Goal: Book appointment/travel/reservation

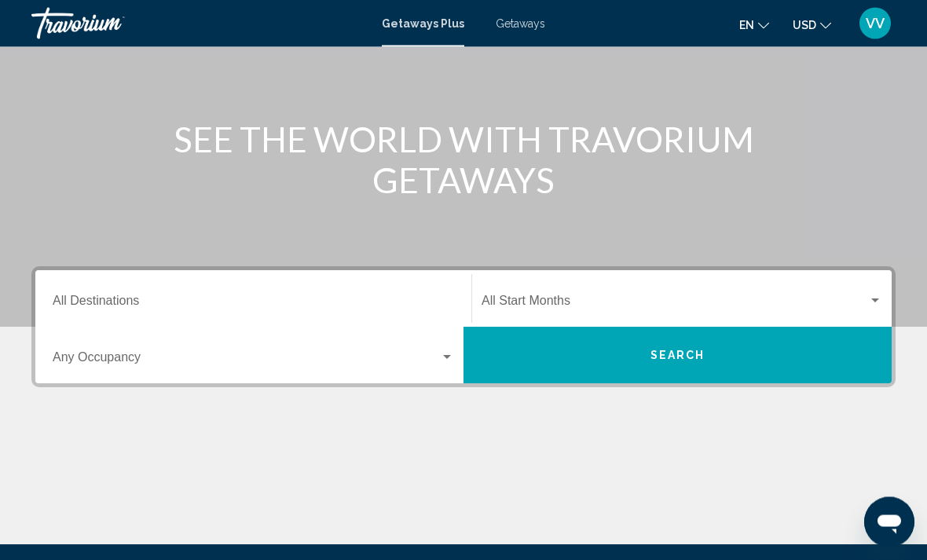
scroll to position [145, 0]
click at [75, 297] on input "Destination All Destinations" at bounding box center [253, 304] width 401 height 14
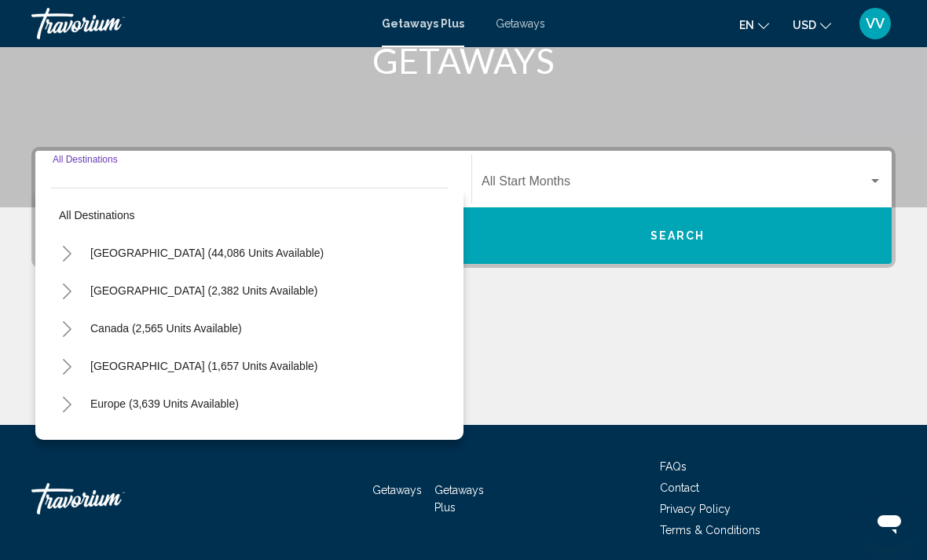
scroll to position [271, 0]
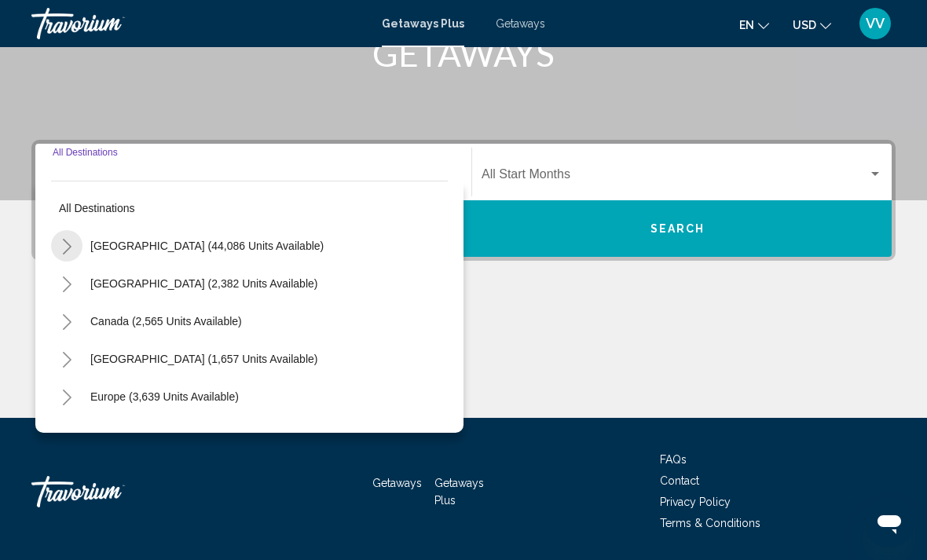
click at [64, 247] on icon "Toggle United States (44,086 units available)" at bounding box center [67, 247] width 12 height 16
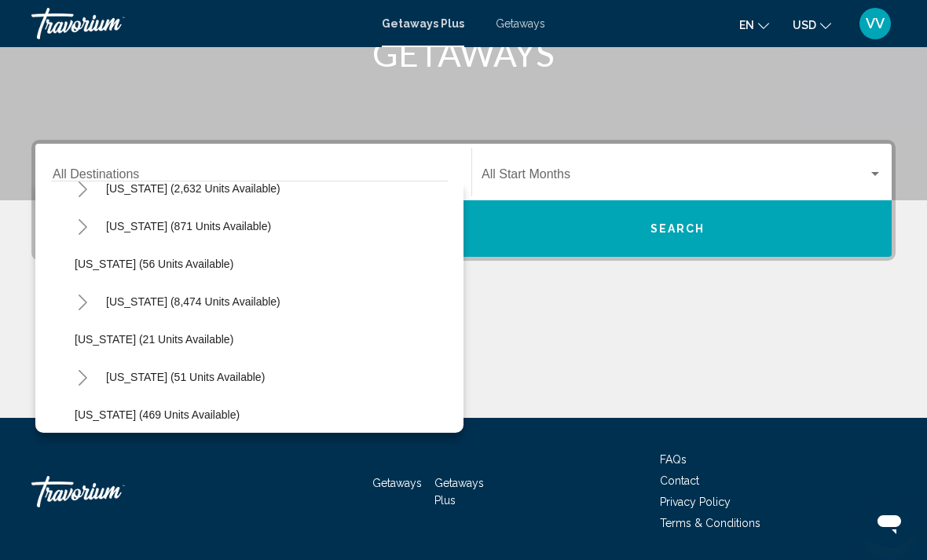
scroll to position [175, 0]
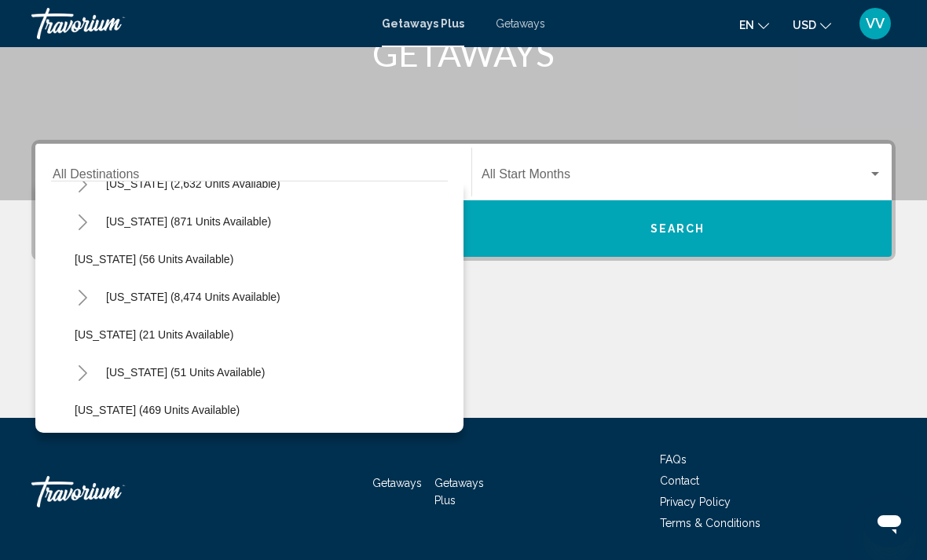
click at [101, 370] on button "[US_STATE] (51 units available)" at bounding box center [185, 372] width 174 height 36
type input "**********"
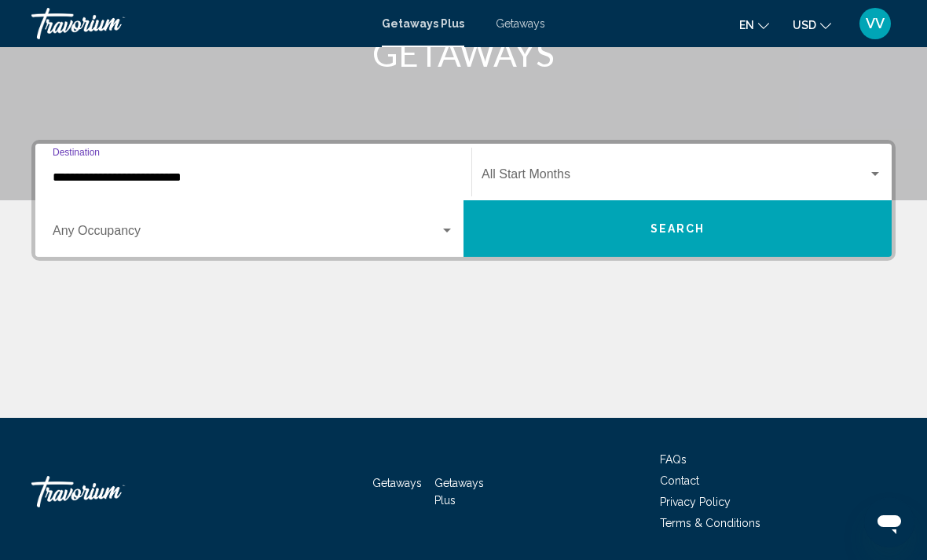
click at [64, 229] on span "Search widget" at bounding box center [246, 234] width 387 height 14
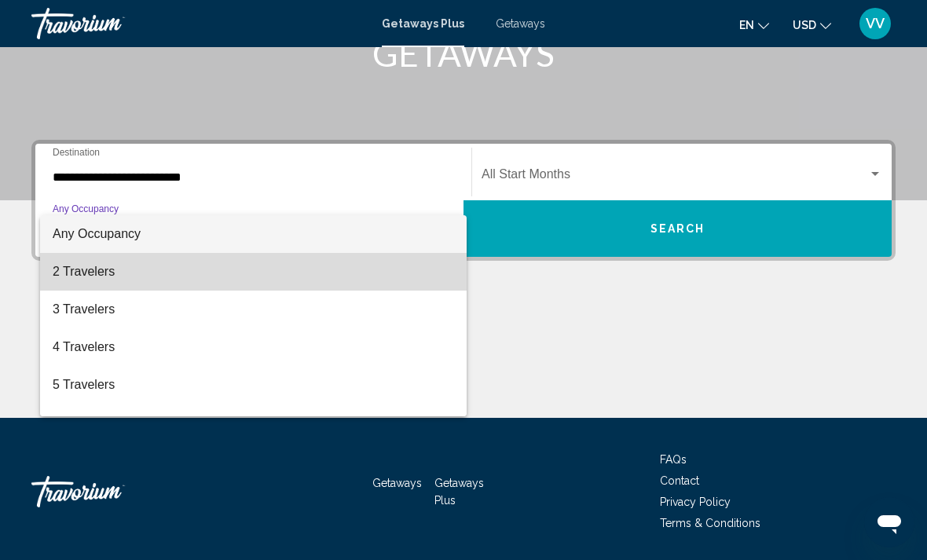
click at [44, 275] on mat-option "2 Travelers" at bounding box center [253, 272] width 426 height 38
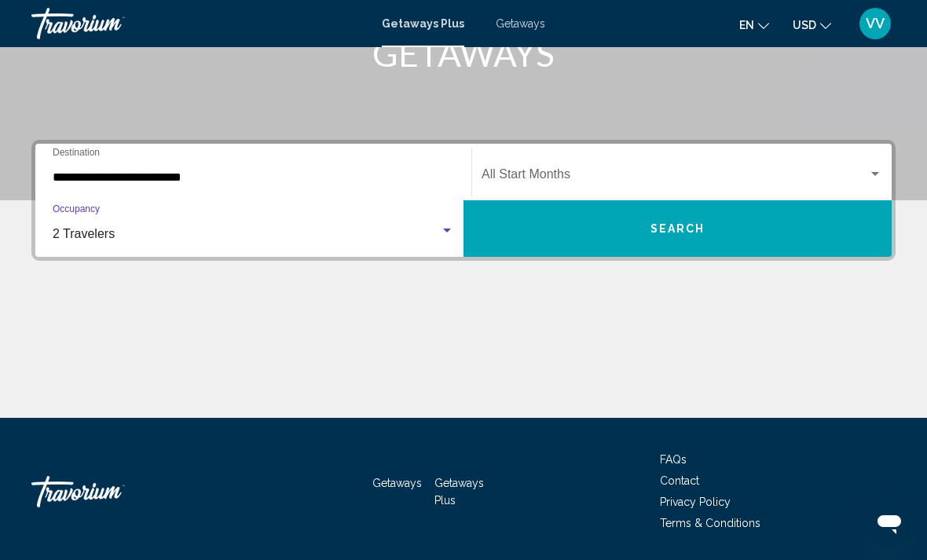
click at [881, 169] on div "Search widget" at bounding box center [875, 174] width 14 height 13
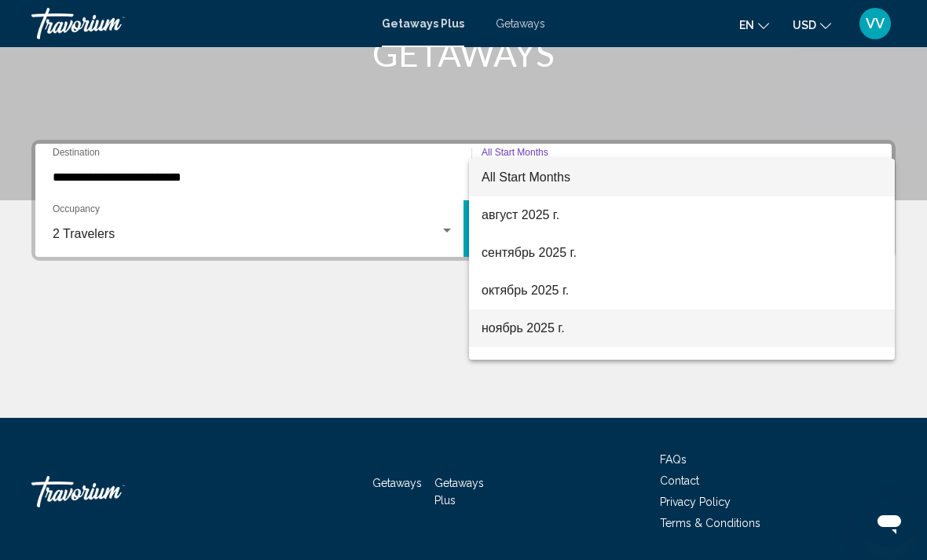
click at [556, 335] on span "ноябрь 2025 г." at bounding box center [681, 328] width 401 height 38
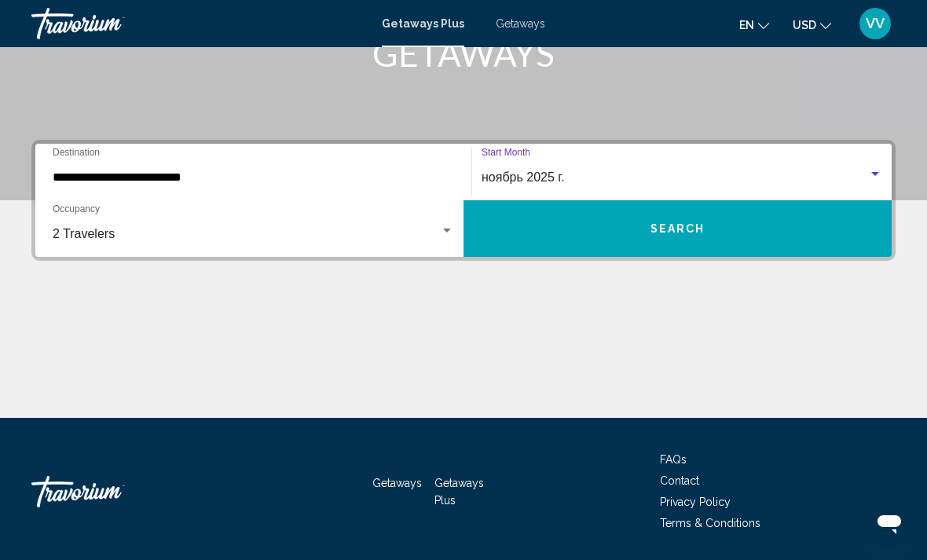
click at [802, 226] on button "Search" at bounding box center [677, 228] width 428 height 57
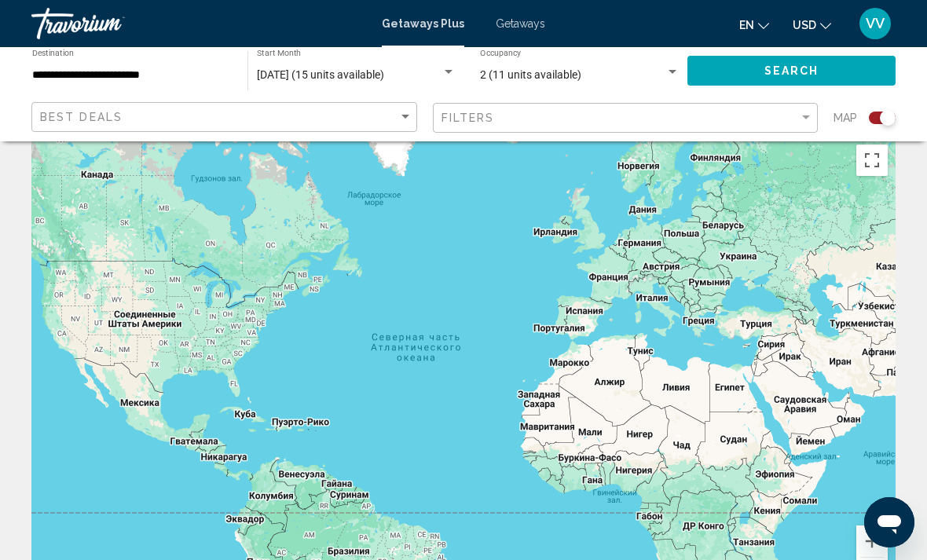
scroll to position [20, 0]
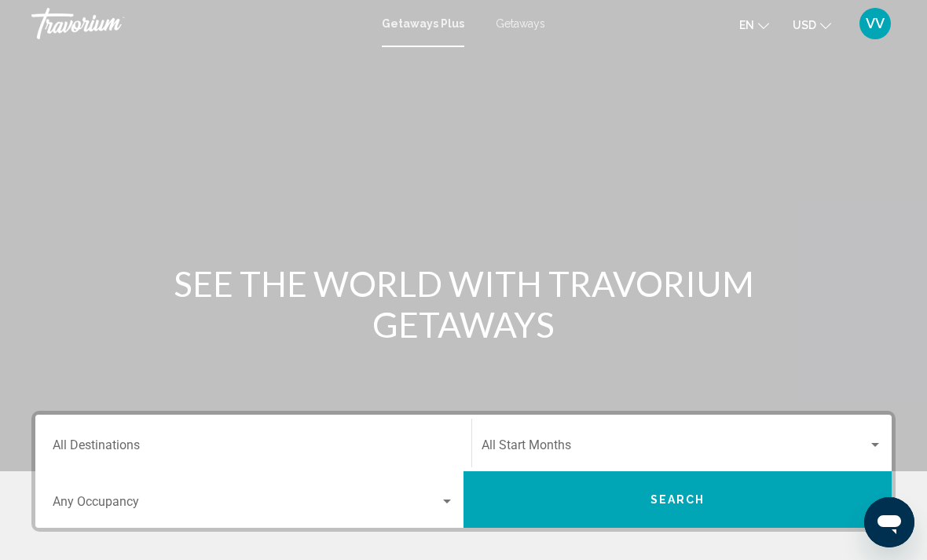
click at [99, 441] on input "Destination All Destinations" at bounding box center [253, 448] width 401 height 14
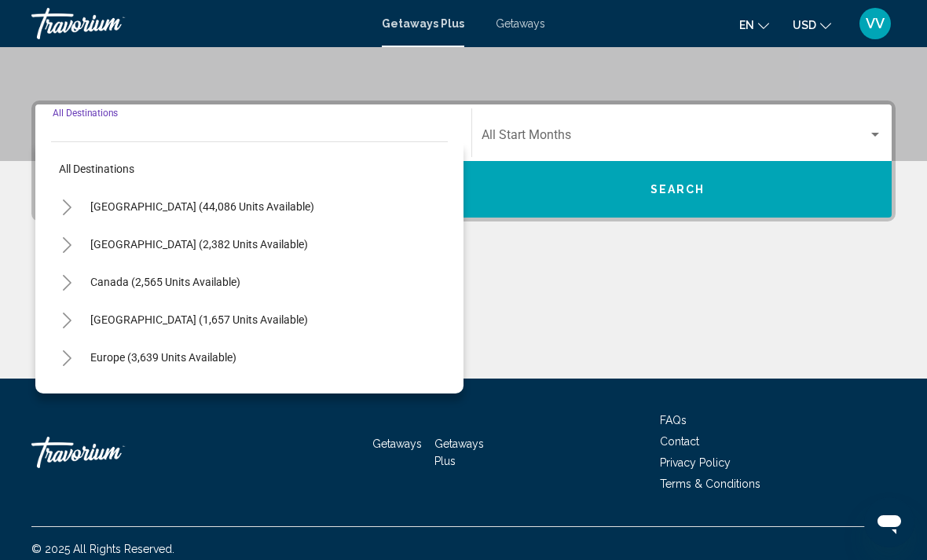
scroll to position [321, 0]
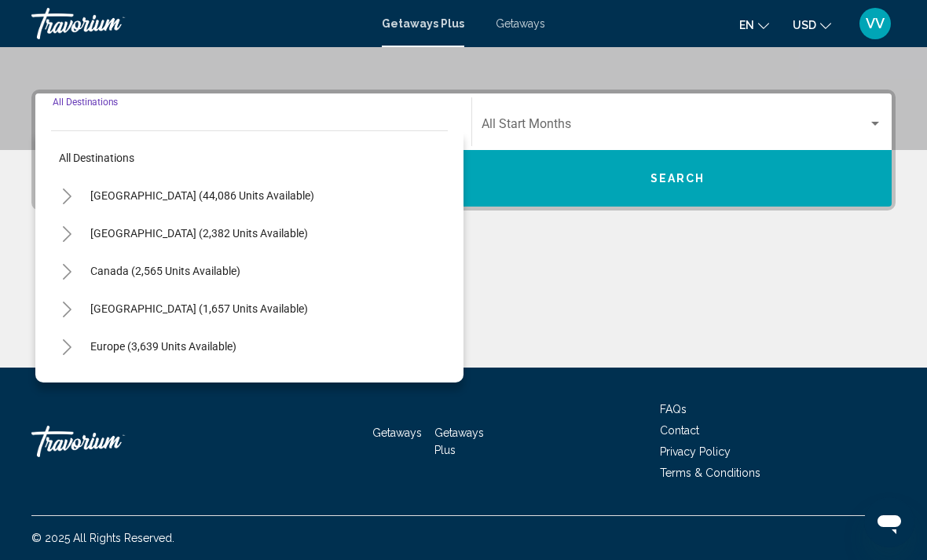
click at [53, 182] on button "Toggle United States (44,086 units available)" at bounding box center [66, 195] width 31 height 31
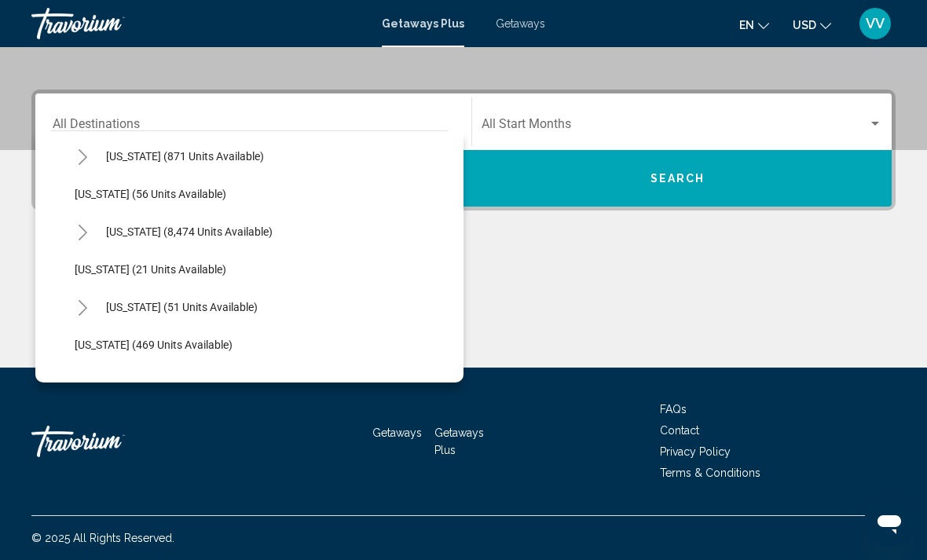
scroll to position [196, 0]
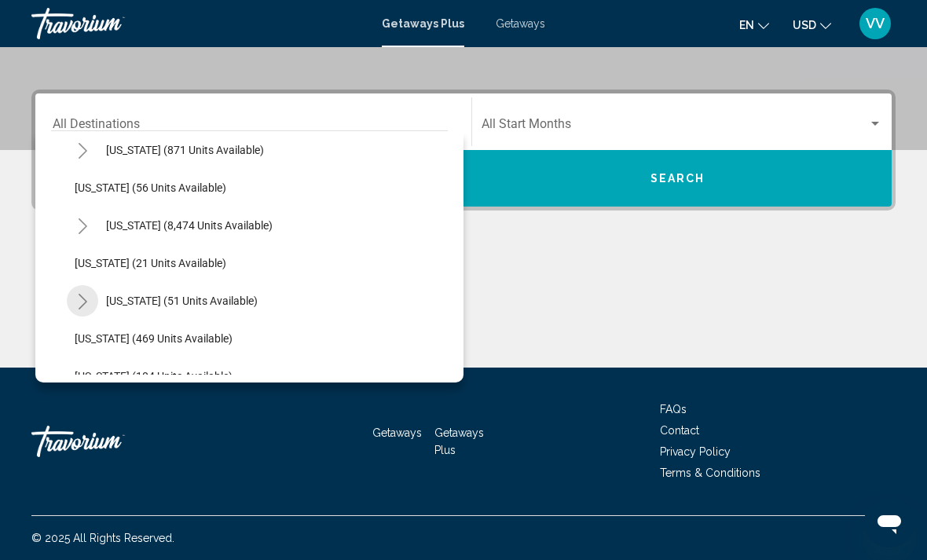
click at [75, 306] on button "Toggle Hawaii (51 units available)" at bounding box center [82, 300] width 31 height 31
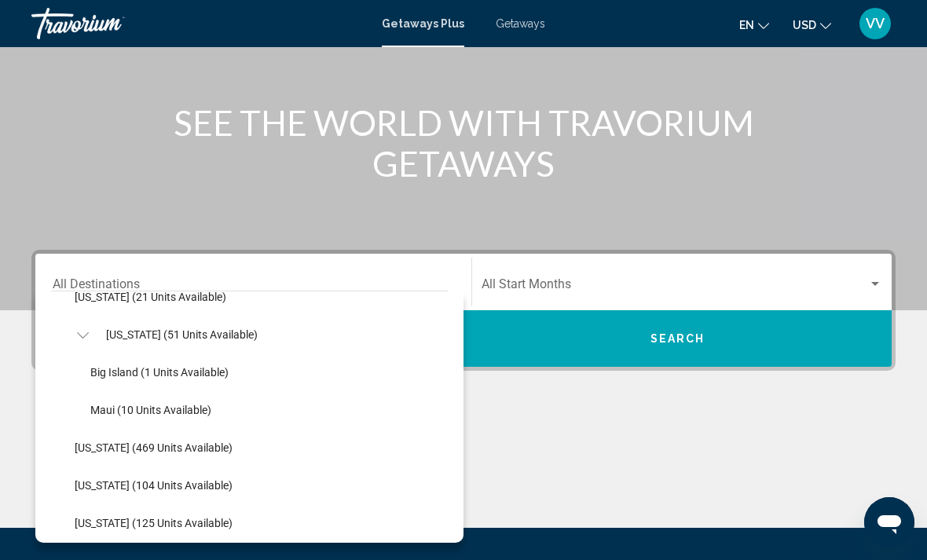
scroll to position [159, 0]
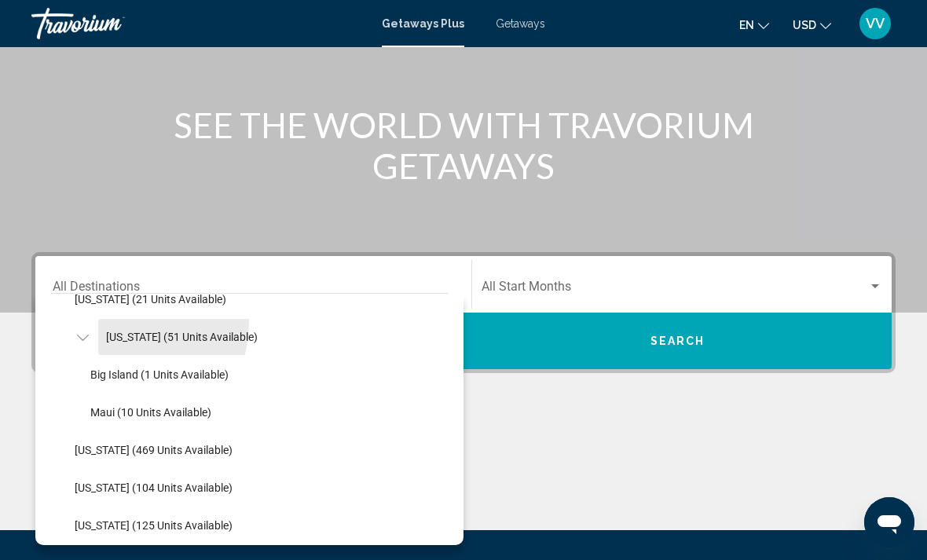
click at [110, 322] on button "[US_STATE] (51 units available)" at bounding box center [181, 337] width 167 height 36
type input "**********"
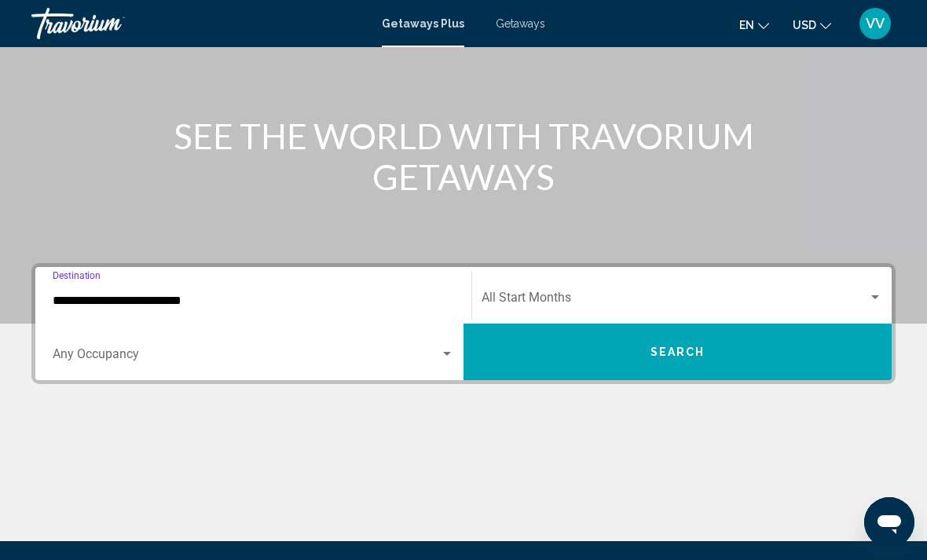
scroll to position [0, 0]
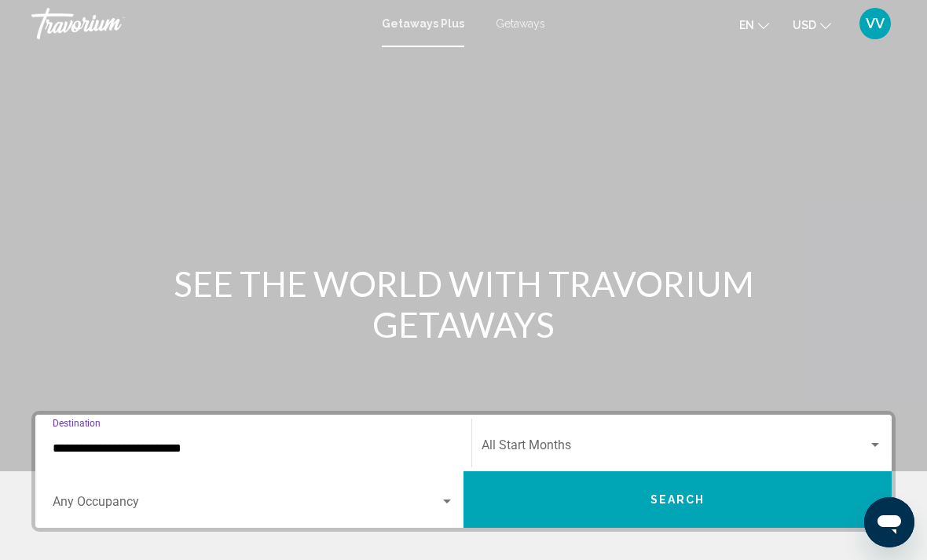
click at [525, 20] on span "Getaways" at bounding box center [520, 23] width 49 height 13
click at [91, 446] on input "Destination All Destinations" at bounding box center [253, 448] width 401 height 14
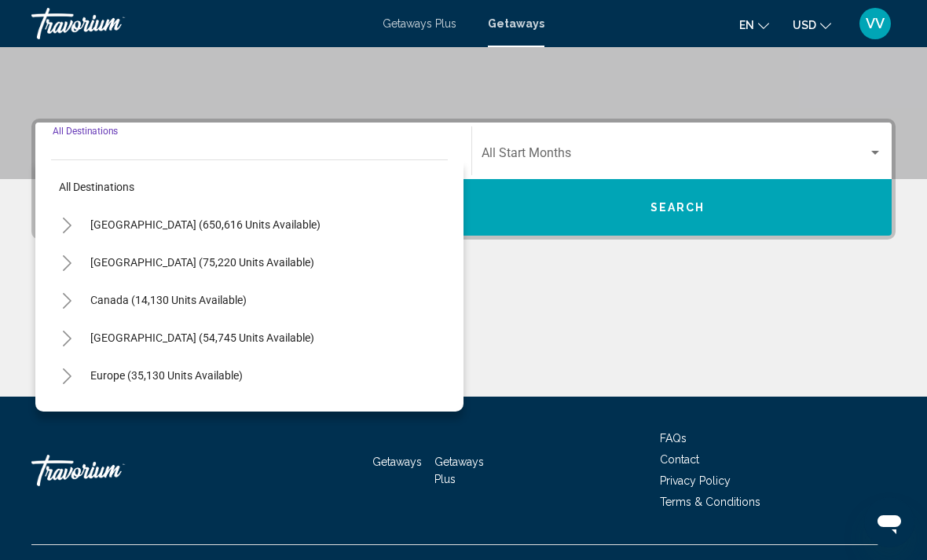
scroll to position [321, 0]
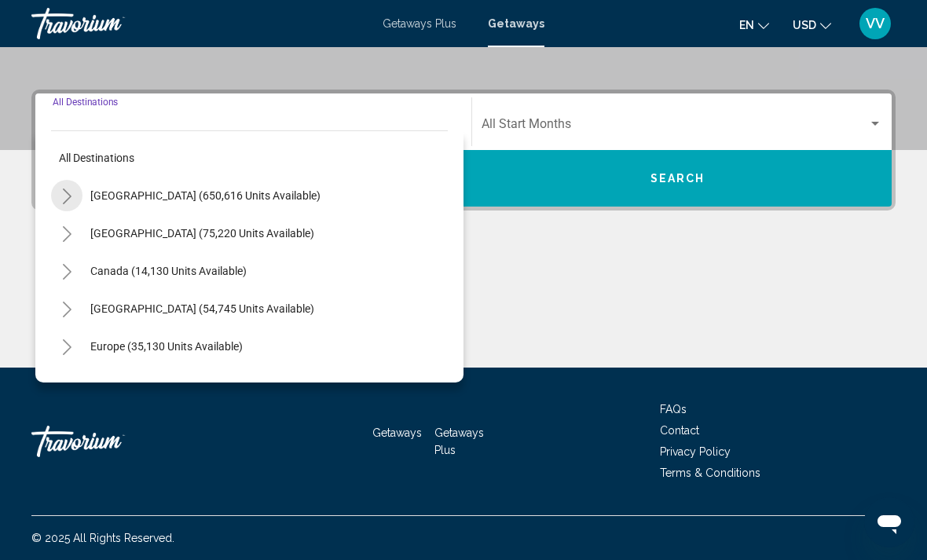
click at [56, 192] on button "Toggle United States (650,616 units available)" at bounding box center [66, 195] width 31 height 31
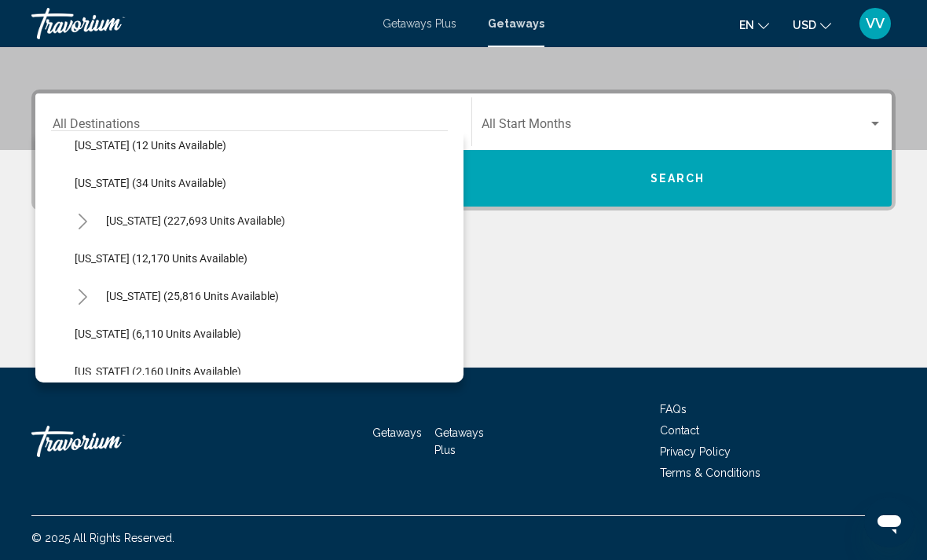
scroll to position [240, 0]
click at [68, 288] on button "Toggle Hawaii (25,816 units available)" at bounding box center [82, 295] width 31 height 31
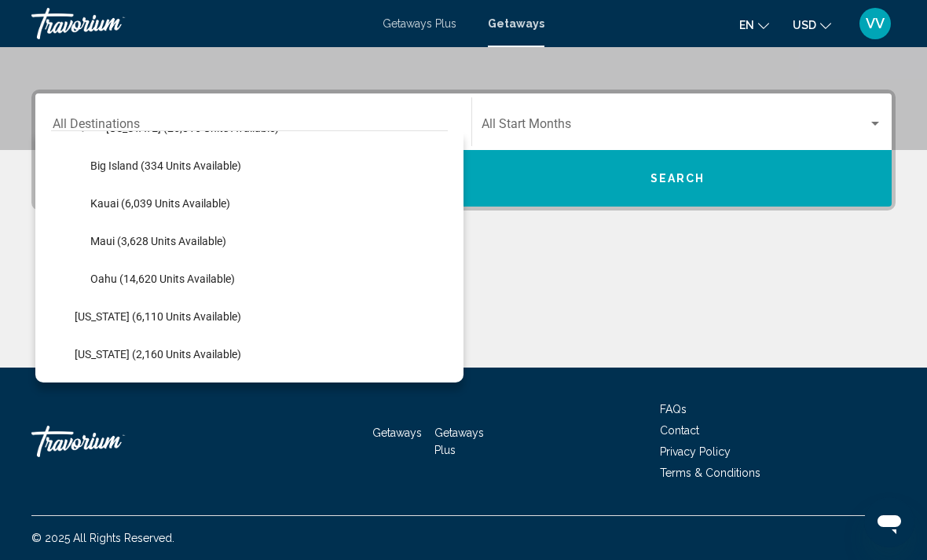
scroll to position [407, 0]
click at [103, 277] on span "Oahu (14,620 units available)" at bounding box center [162, 279] width 145 height 13
type input "**********"
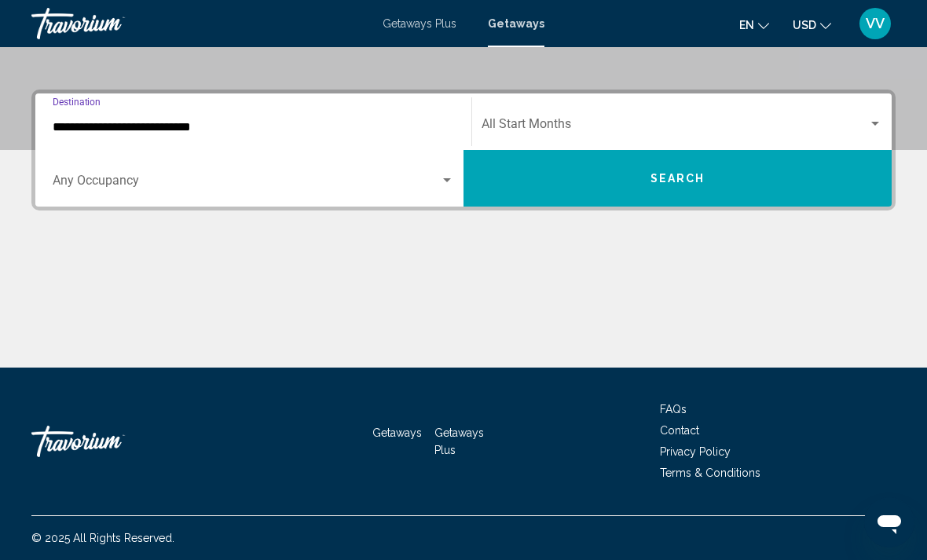
click at [66, 183] on span "Search widget" at bounding box center [246, 184] width 387 height 14
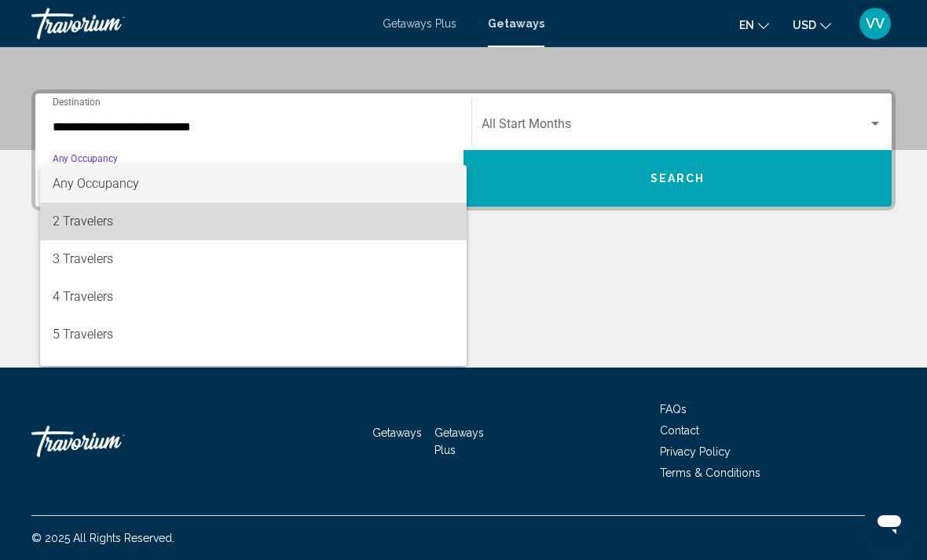
click at [45, 221] on mat-option "2 Travelers" at bounding box center [253, 222] width 426 height 38
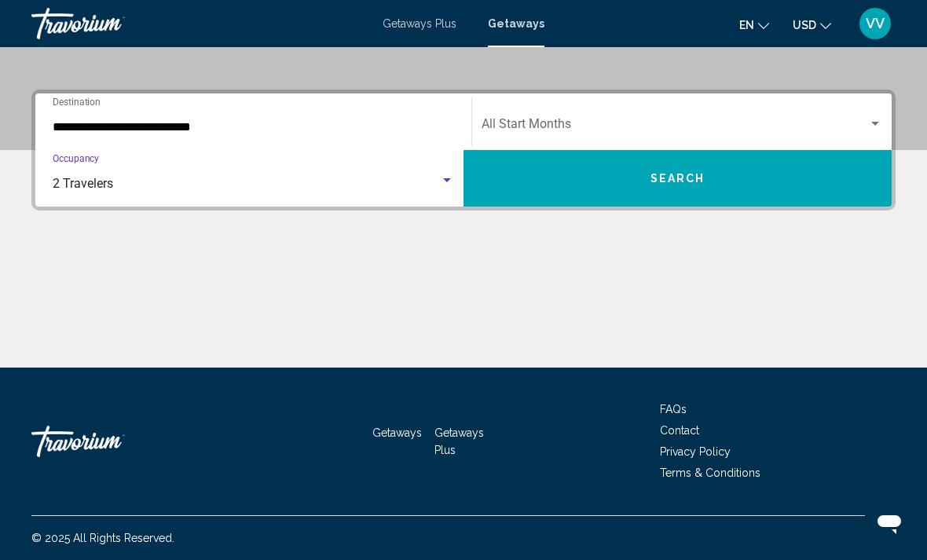
click at [879, 120] on div "Search widget" at bounding box center [875, 124] width 14 height 13
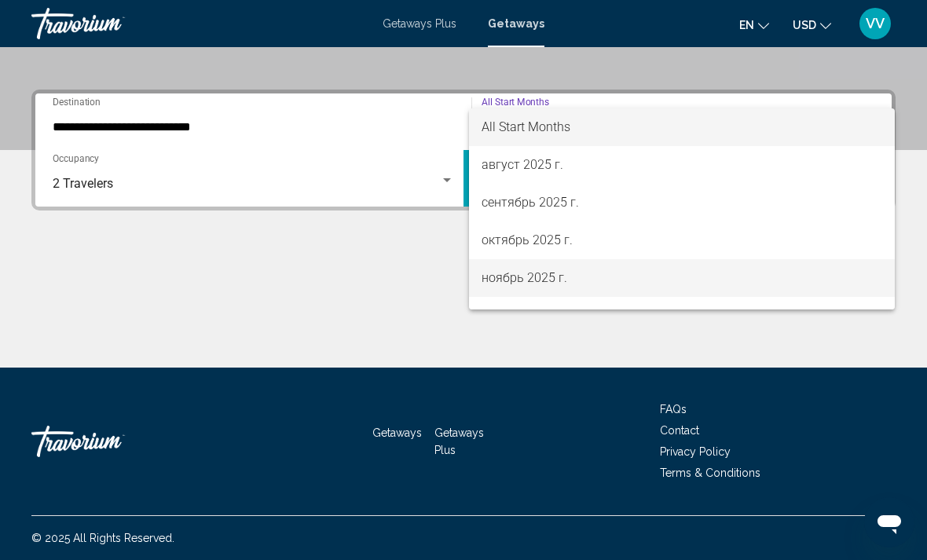
click at [562, 287] on span "ноябрь 2025 г." at bounding box center [681, 278] width 401 height 38
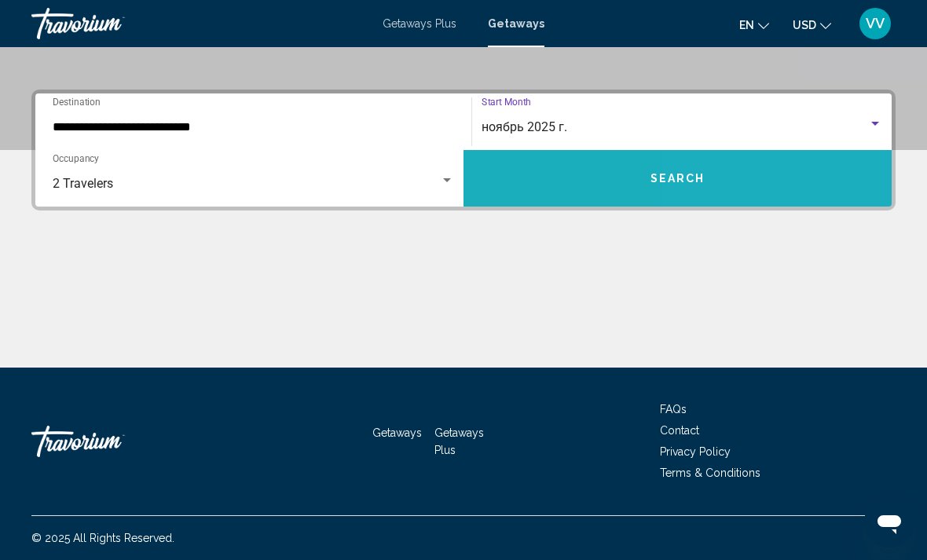
click at [789, 178] on button "Search" at bounding box center [677, 178] width 428 height 57
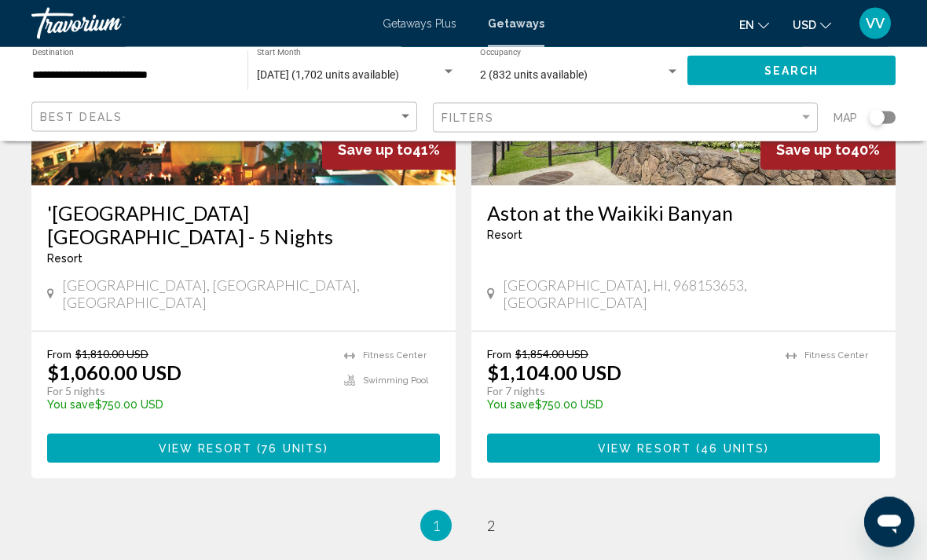
scroll to position [3144, 0]
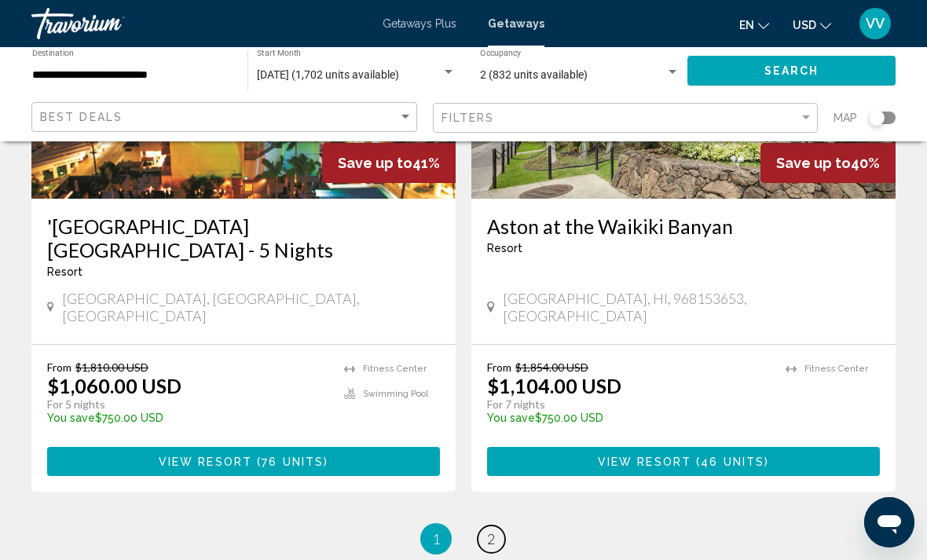
click at [497, 525] on link "page 2" at bounding box center [490, 538] width 27 height 27
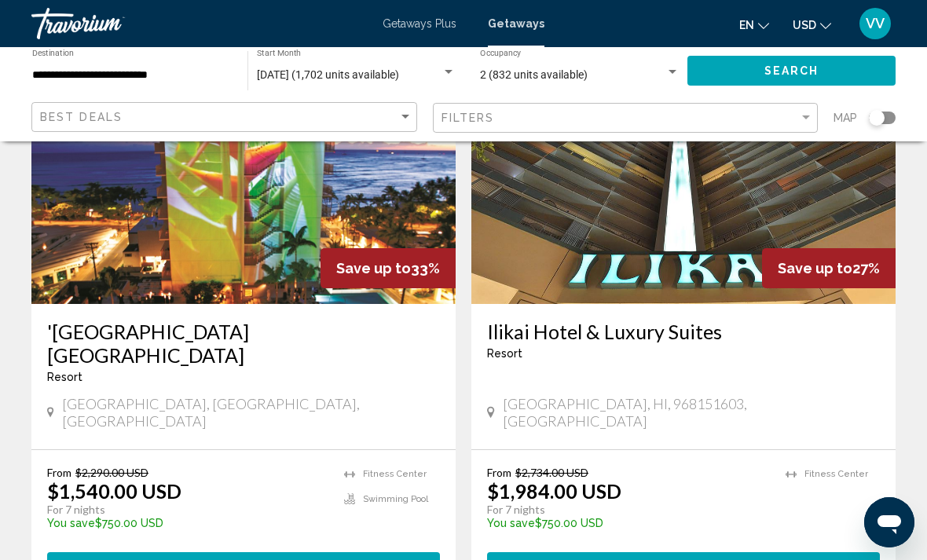
scroll to position [1310, 0]
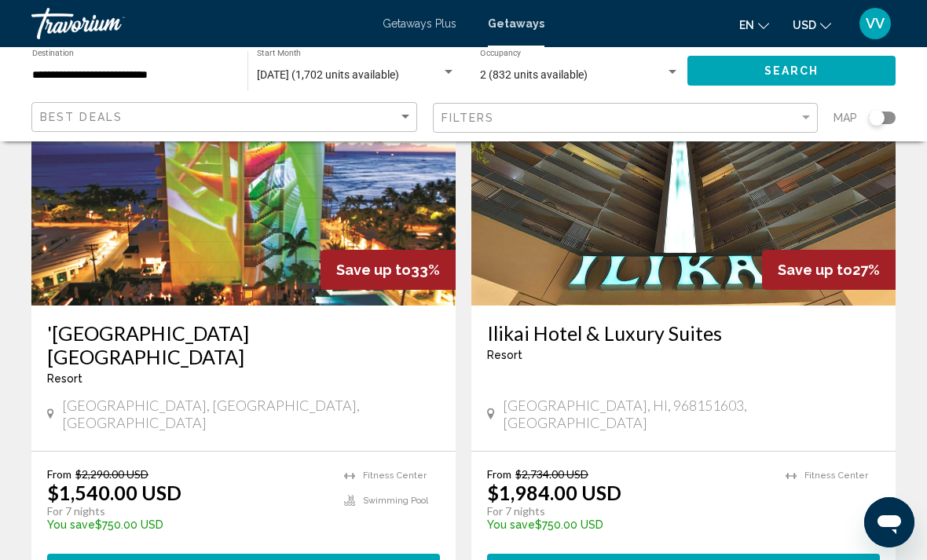
click at [174, 559] on span "View Resort" at bounding box center [205, 568] width 93 height 13
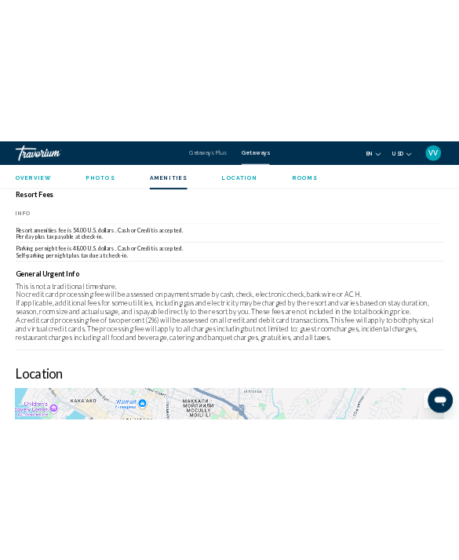
scroll to position [1220, 0]
